Goal: Transaction & Acquisition: Purchase product/service

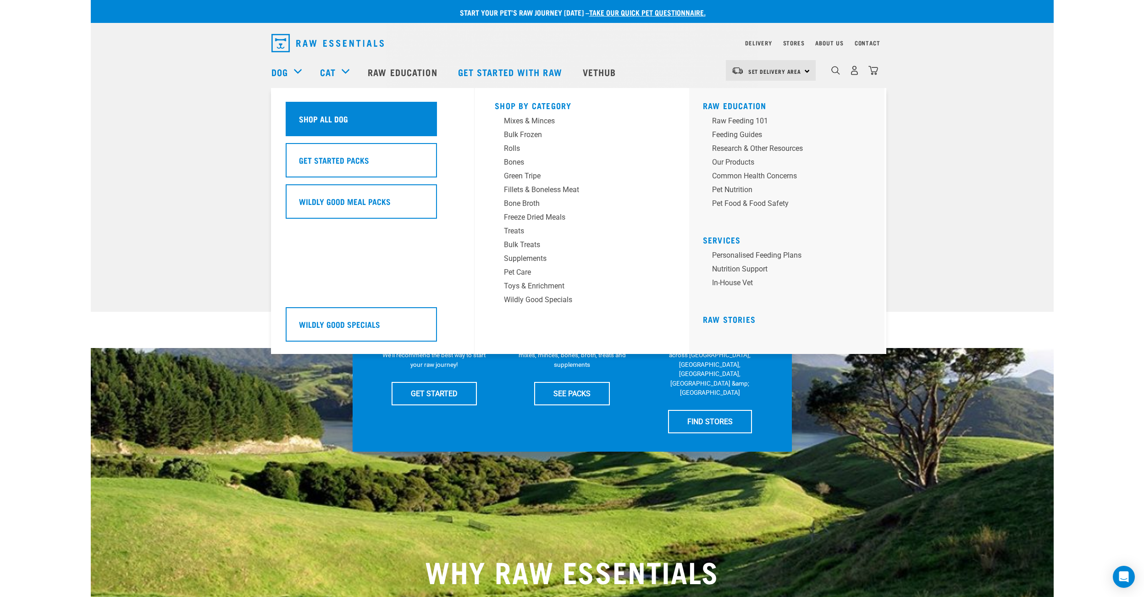
click at [322, 120] on h5 "Shop All Dog" at bounding box center [323, 119] width 49 height 12
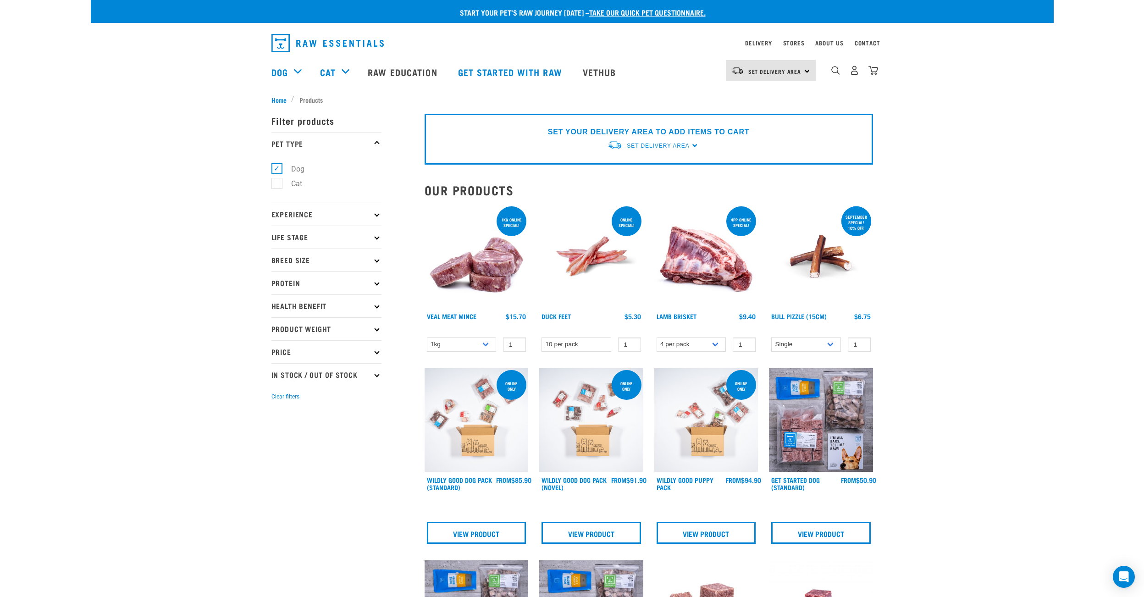
click at [324, 260] on p "Breed Size" at bounding box center [326, 260] width 110 height 23
click at [276, 315] on label "Large Dogs" at bounding box center [303, 314] width 55 height 11
click at [276, 315] on input "Large Dogs" at bounding box center [274, 313] width 6 height 6
checkbox input "true"
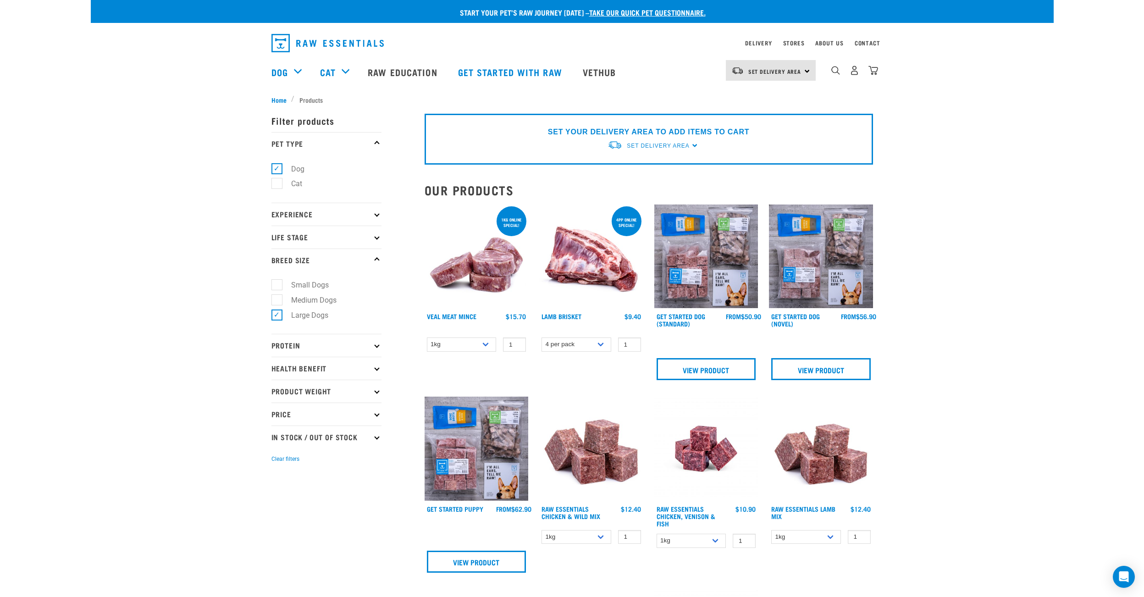
click at [322, 234] on p "Life Stage" at bounding box center [326, 237] width 110 height 23
click at [278, 308] on label "Adult Dog" at bounding box center [301, 306] width 50 height 11
click at [277, 308] on input "Adult Dog" at bounding box center [274, 306] width 6 height 6
checkbox input "true"
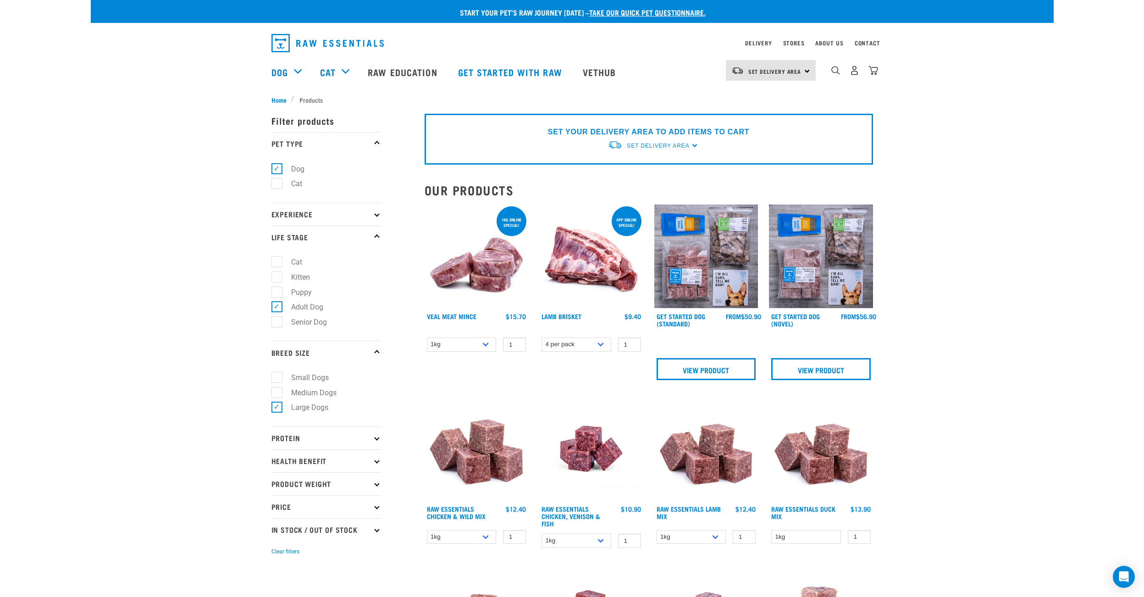
click at [304, 486] on p "Product Weight" at bounding box center [326, 483] width 110 height 23
click at [280, 574] on label "Bulk" at bounding box center [292, 568] width 33 height 11
click at [277, 570] on input "Bulk" at bounding box center [274, 567] width 6 height 6
checkbox input "true"
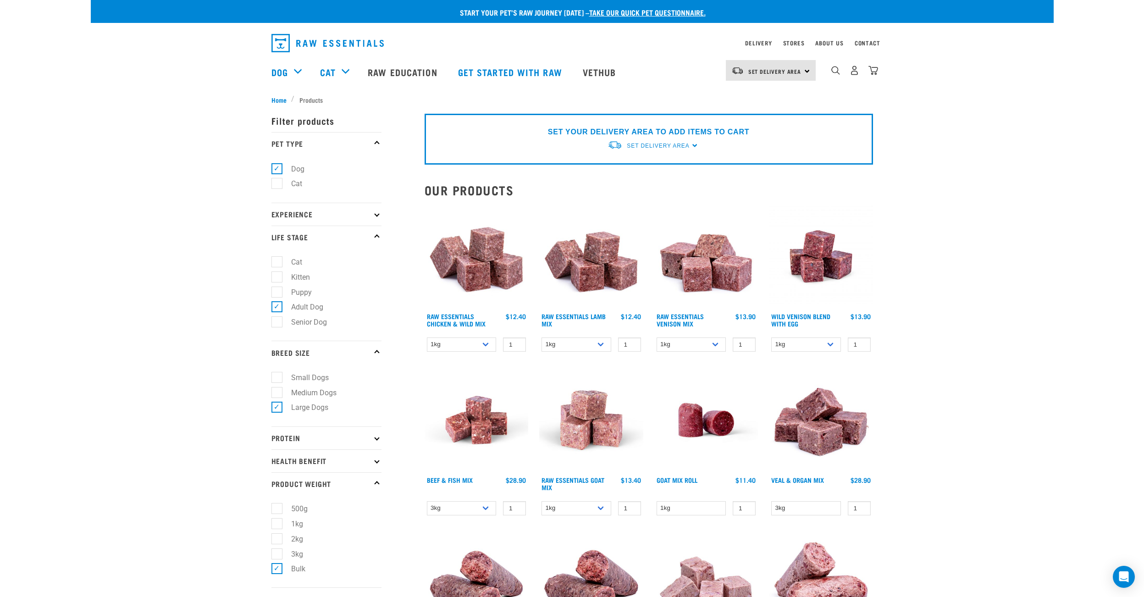
click at [277, 558] on label "3kg" at bounding box center [291, 553] width 30 height 11
click at [277, 555] on input "3kg" at bounding box center [274, 552] width 6 height 6
checkbox input "true"
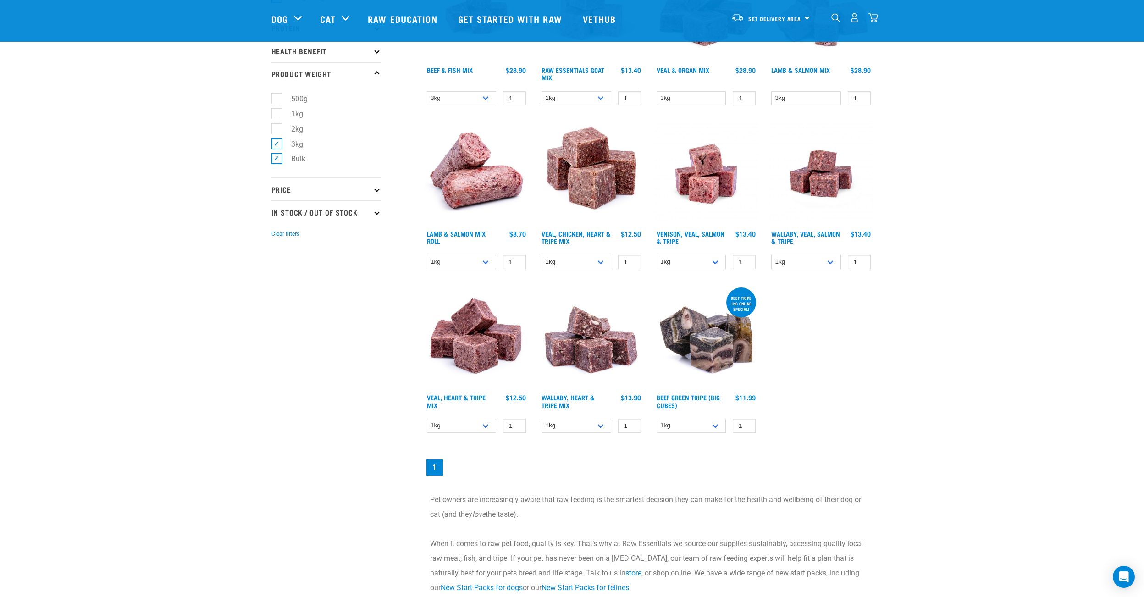
scroll to position [345, 0]
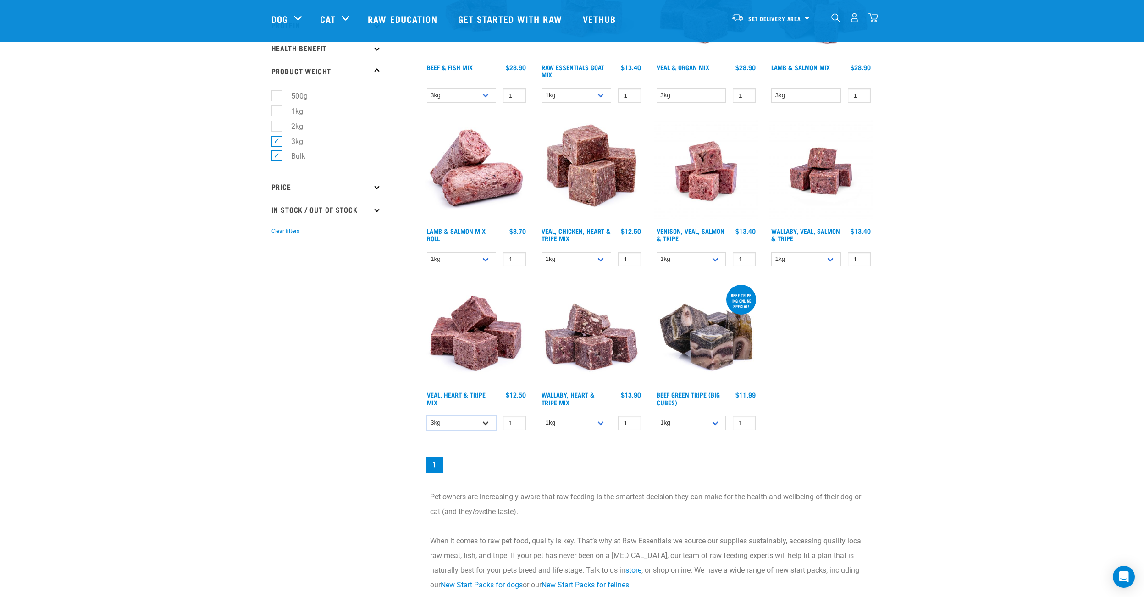
click option "3kg" at bounding box center [0, 0] width 0 height 0
select select "754"
click option "1kg" at bounding box center [0, 0] width 0 height 0
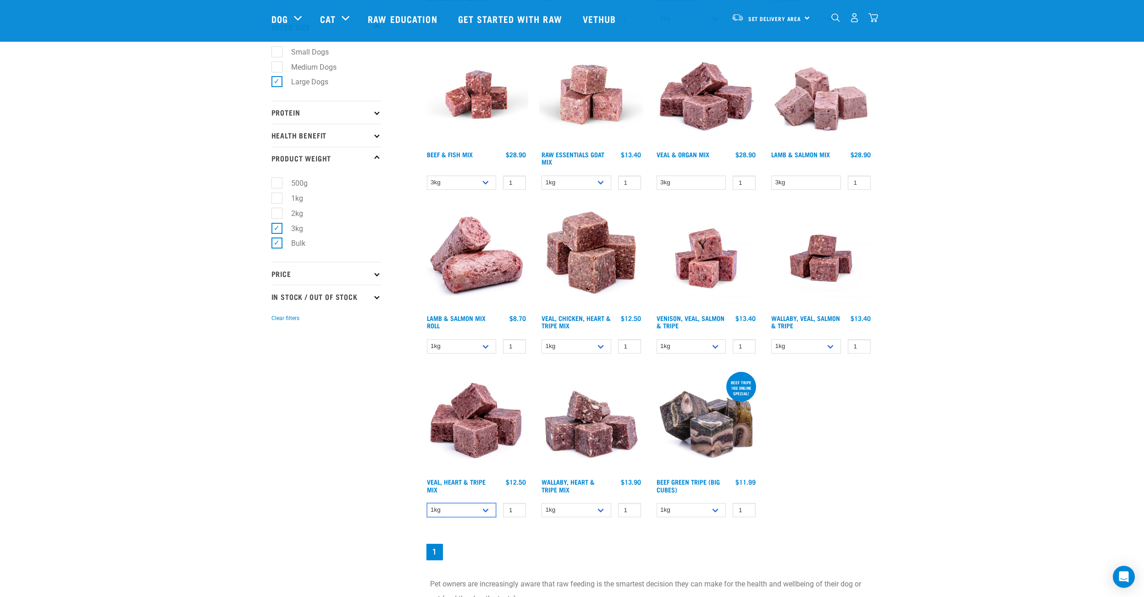
scroll to position [301, 0]
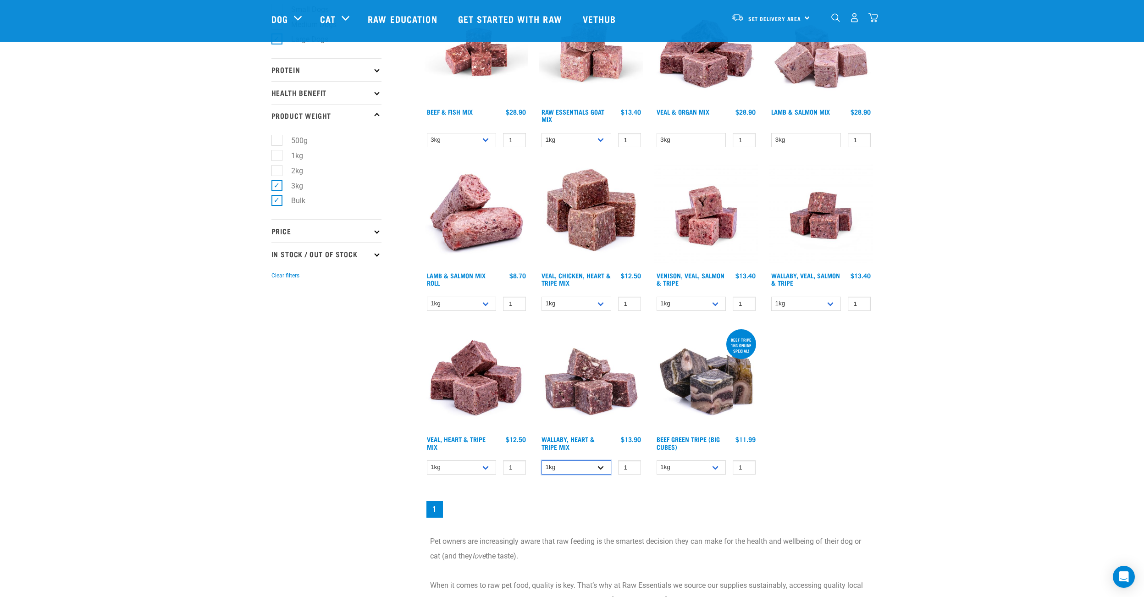
select select "776"
click option "3kg" at bounding box center [0, 0] width 0 height 0
click at [569, 439] on link "Wallaby, Heart & Tripe Mix" at bounding box center [567, 442] width 53 height 11
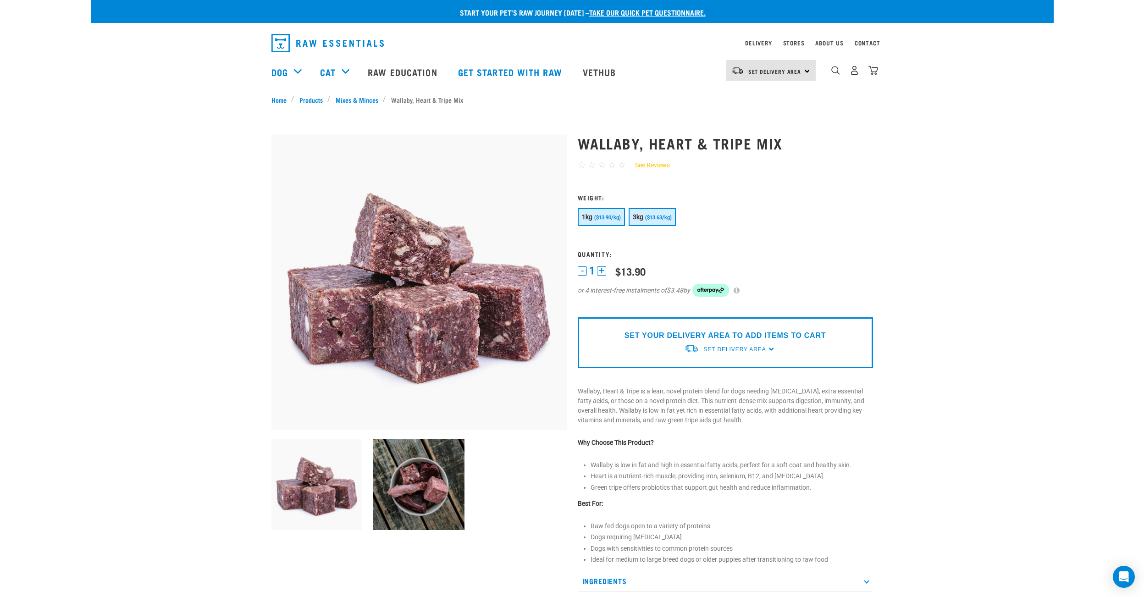
click at [663, 216] on span "($13.63/kg)" at bounding box center [658, 218] width 27 height 6
click at [736, 334] on p "SET YOUR DELIVERY AREA TO ADD ITEMS TO CART" at bounding box center [724, 335] width 201 height 11
click at [749, 348] on span "Set Delivery Area" at bounding box center [734, 349] width 62 height 6
click at [717, 386] on link "[GEOGRAPHIC_DATA]" at bounding box center [729, 385] width 91 height 15
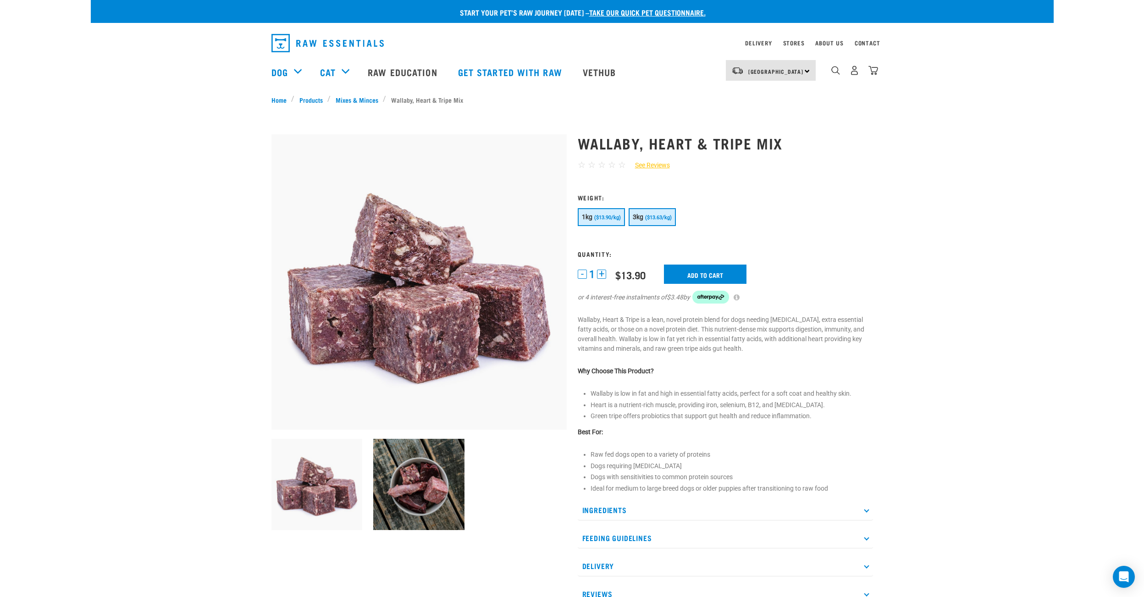
click at [648, 218] on button "3kg ($13.63/kg)" at bounding box center [652, 217] width 47 height 18
click at [710, 278] on input "Add to cart" at bounding box center [705, 274] width 83 height 19
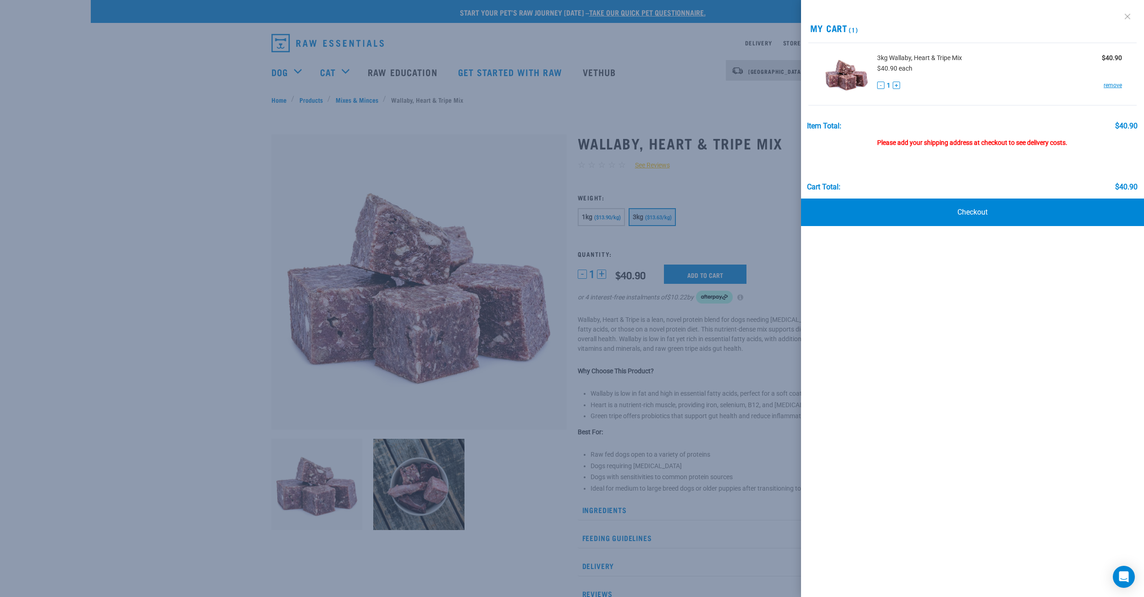
click at [1127, 15] on link at bounding box center [1127, 16] width 15 height 15
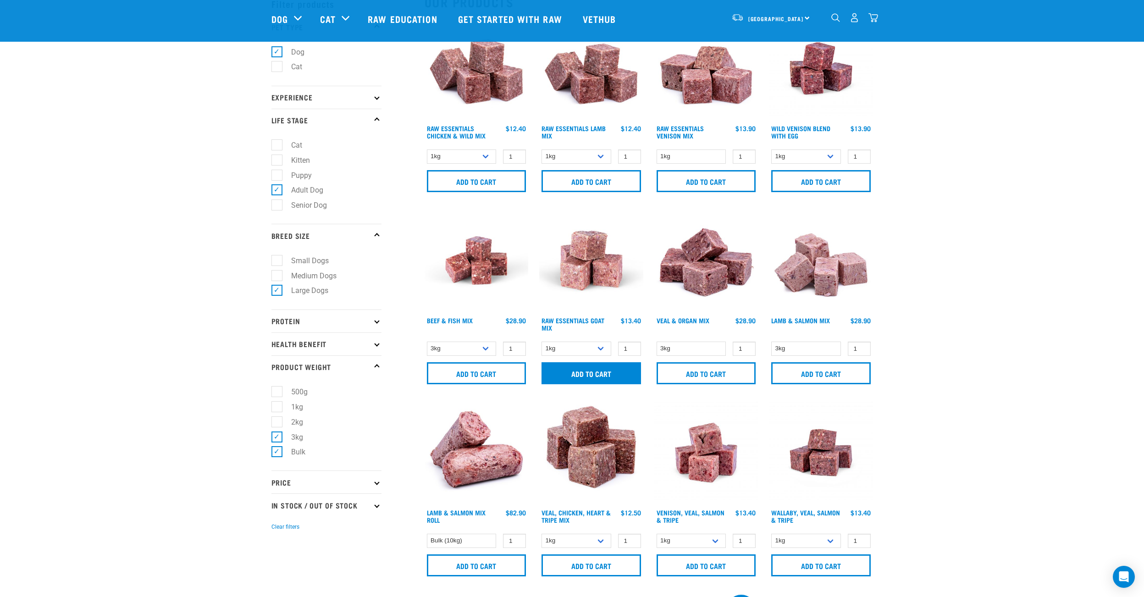
scroll to position [44, 0]
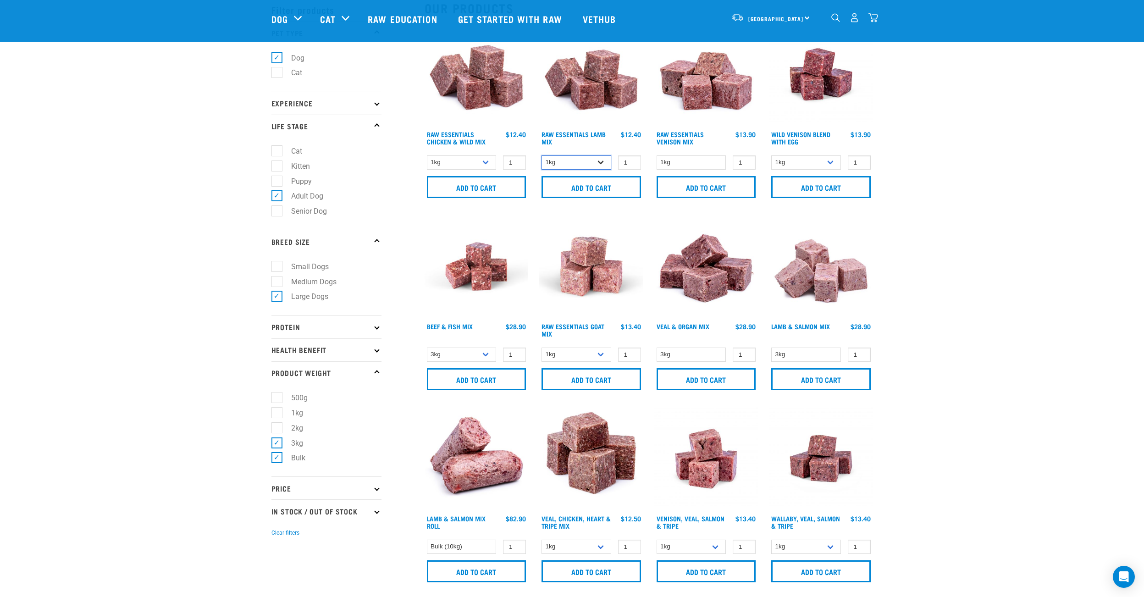
select select "758"
click option "Bulk (20kg)" at bounding box center [0, 0] width 0 height 0
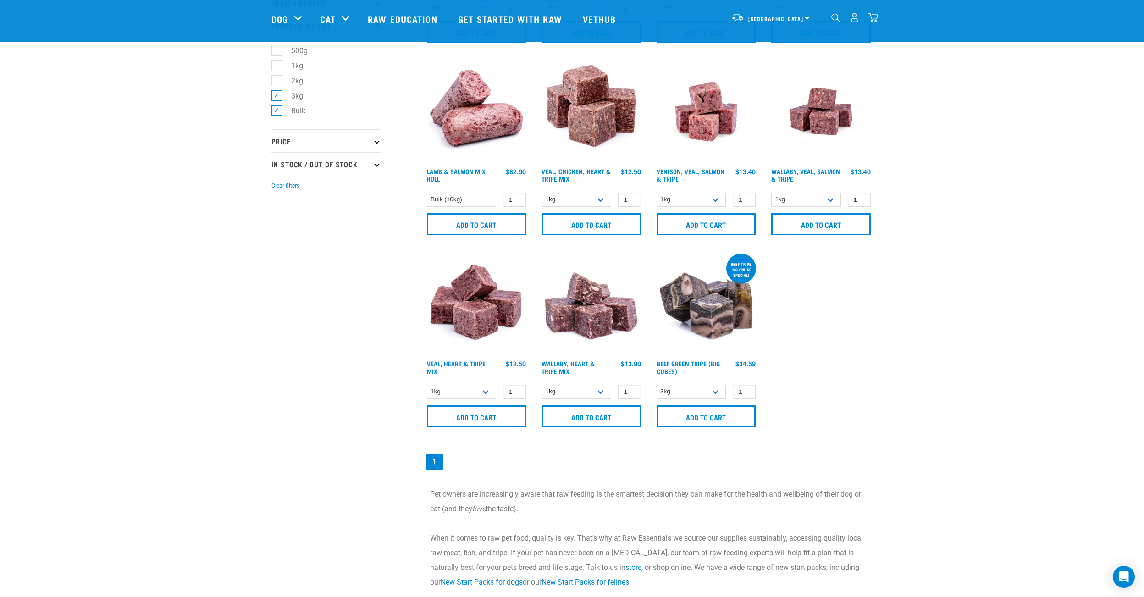
scroll to position [348, 0]
